Goal: Transaction & Acquisition: Subscribe to service/newsletter

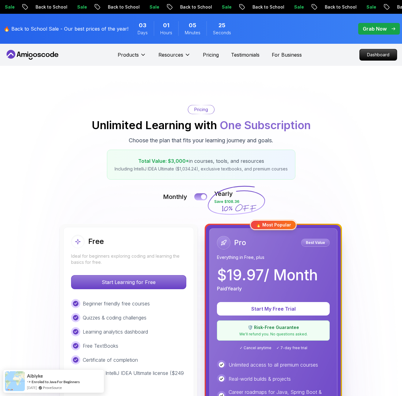
click at [197, 196] on button at bounding box center [200, 196] width 13 height 7
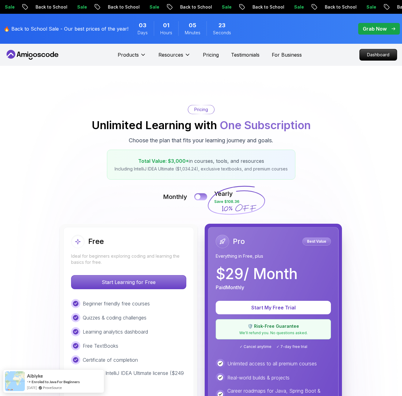
click at [197, 195] on div at bounding box center [197, 196] width 5 height 5
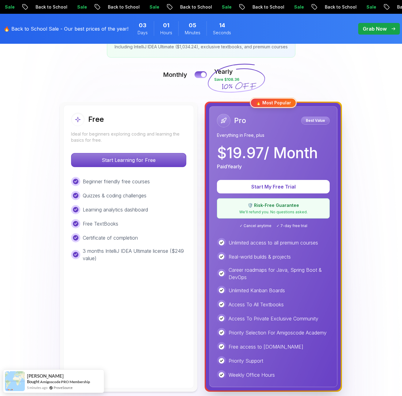
scroll to position [92, 0]
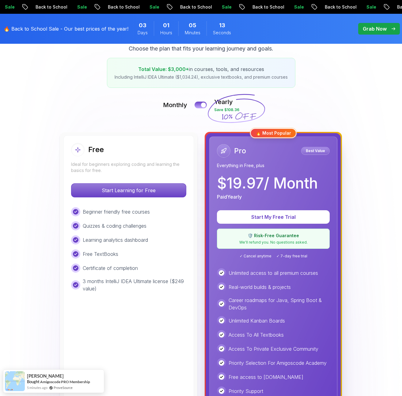
click at [269, 182] on p "$ 19.97 / Month" at bounding box center [267, 183] width 101 height 15
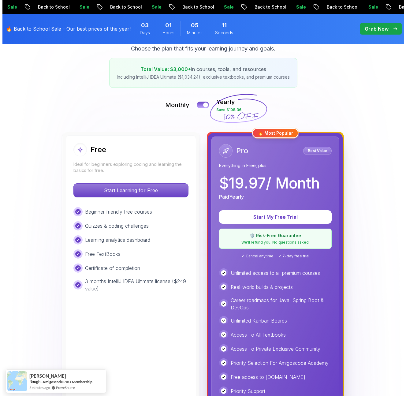
scroll to position [0, 0]
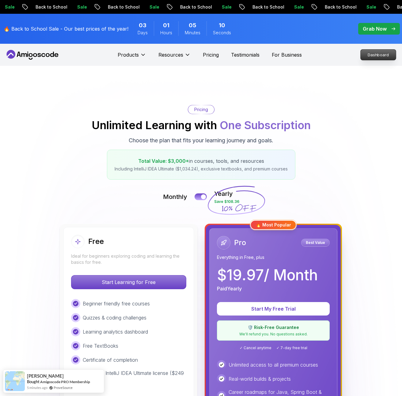
click at [369, 56] on p "Dashboard" at bounding box center [377, 55] width 35 height 10
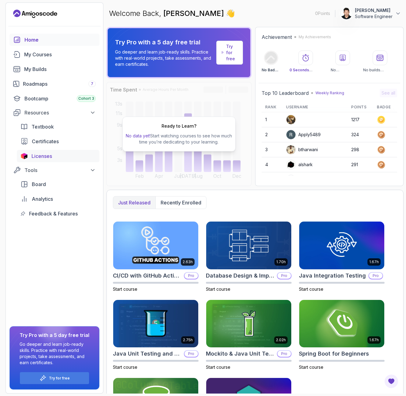
click at [47, 156] on span "Licenses" at bounding box center [42, 155] width 21 height 7
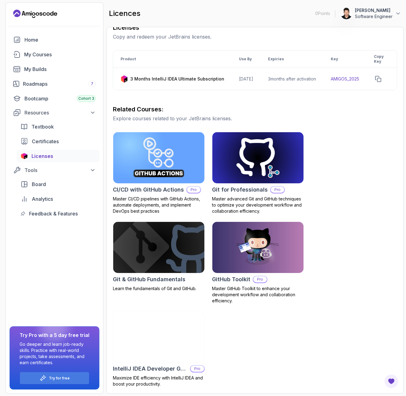
scroll to position [98, 0]
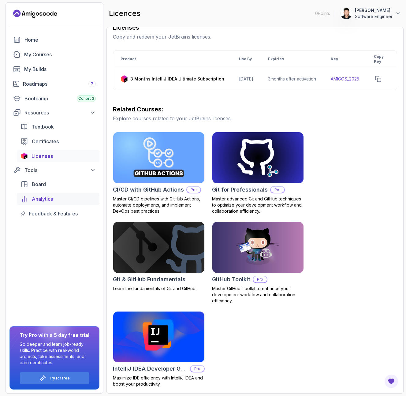
click at [46, 199] on span "Analytics" at bounding box center [42, 198] width 21 height 7
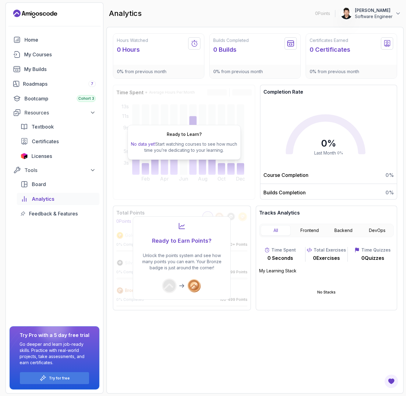
click at [151, 144] on span "No data yet!" at bounding box center [143, 143] width 24 height 5
click at [66, 58] on div "My Courses" at bounding box center [60, 54] width 72 height 7
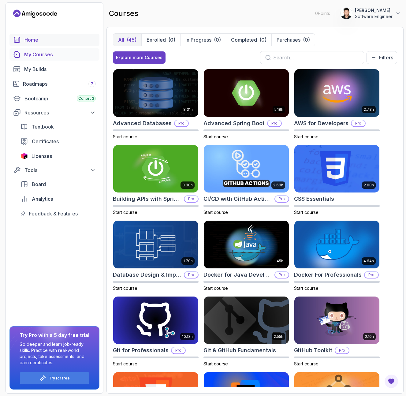
click at [43, 42] on div "Home" at bounding box center [59, 39] width 71 height 7
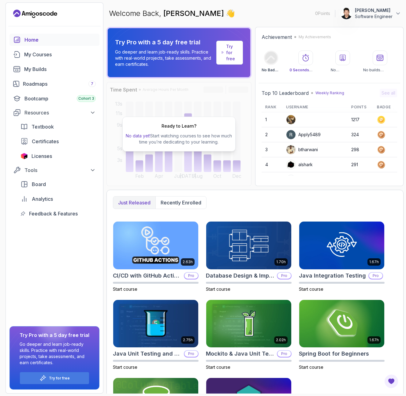
click at [45, 36] on div "Home" at bounding box center [59, 39] width 71 height 7
click at [391, 16] on p "Software Engineer" at bounding box center [374, 16] width 38 height 6
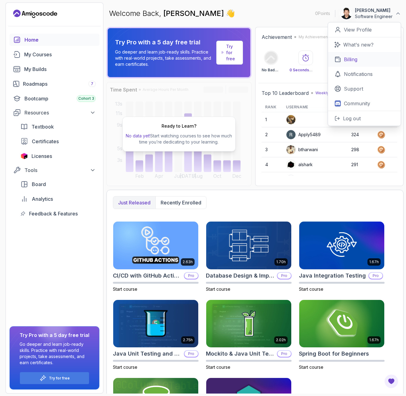
click at [347, 61] on p "Billing" at bounding box center [350, 59] width 13 height 7
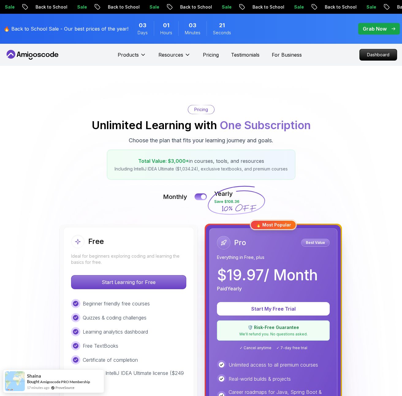
click at [297, 256] on p "Everything in Free, plus" at bounding box center [273, 257] width 113 height 6
click at [320, 243] on p "Best Value" at bounding box center [315, 243] width 27 height 6
click at [369, 33] on span "pre-order" at bounding box center [379, 29] width 42 height 12
click at [369, 30] on p "Grab Now" at bounding box center [374, 28] width 24 height 7
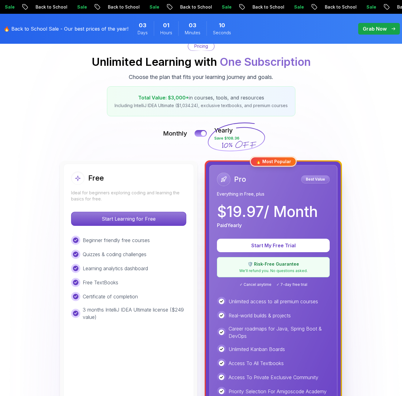
scroll to position [49, 0]
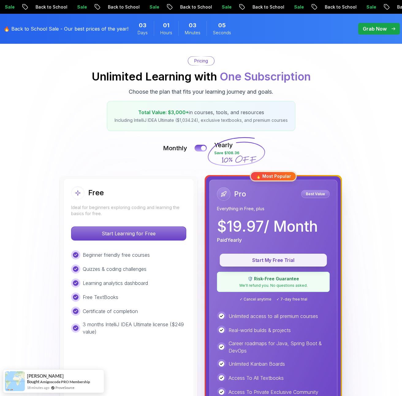
click at [279, 263] on p "Start My Free Trial" at bounding box center [273, 260] width 93 height 7
click at [261, 262] on p "Start My Free Trial" at bounding box center [273, 260] width 93 height 7
